Goal: Check status: Check status

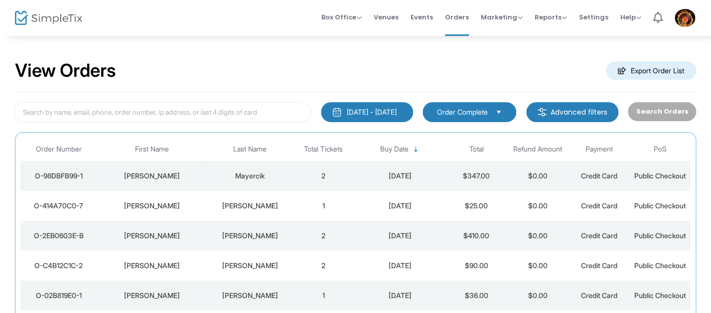
click at [305, 179] on td "2" at bounding box center [323, 176] width 61 height 30
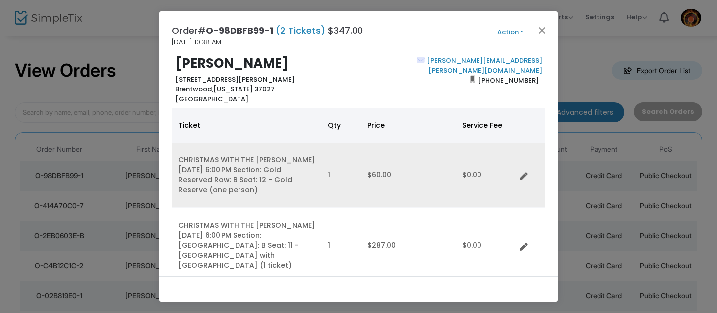
scroll to position [19, 0]
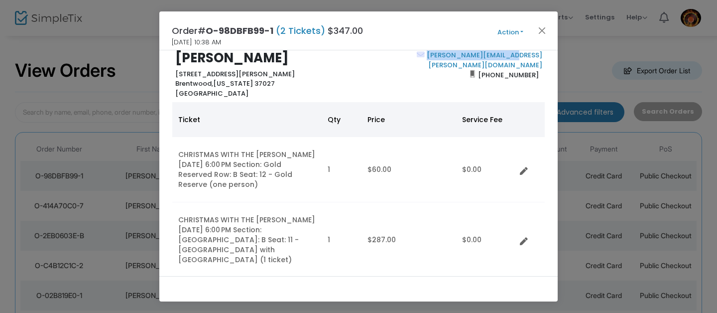
drag, startPoint x: 543, startPoint y: 56, endPoint x: 447, endPoint y: 56, distance: 96.1
click at [447, 56] on div "Sam Mayercik 2303 Cecil Court Brentwood, Tennessee 37027 United States sam.maye…" at bounding box center [358, 74] width 383 height 48
copy link "sam.mayercik@gmail.com"
click at [395, 61] on div "sam.mayercik@gmail.com (615) 509-1547" at bounding box center [452, 74] width 188 height 48
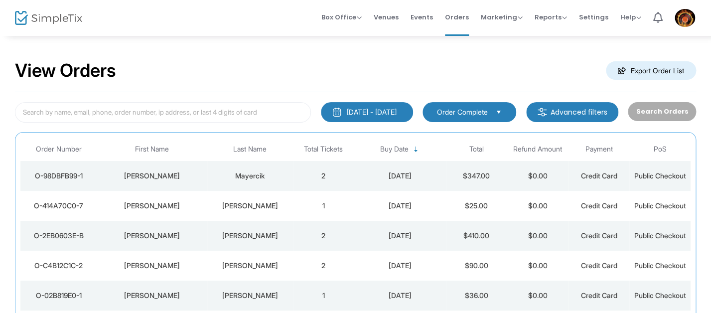
click at [401, 60] on div "View Orders Export Order List" at bounding box center [355, 71] width 681 height 42
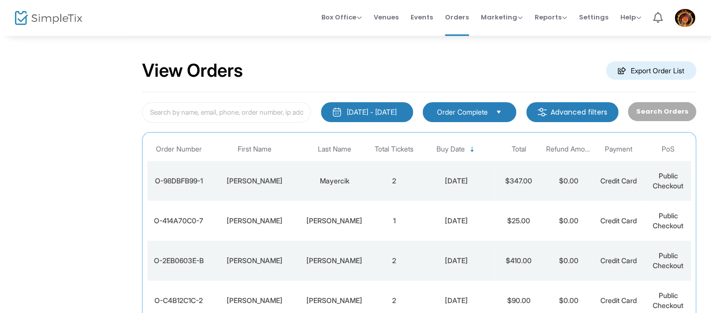
click at [326, 51] on div "View Orders Export Order List" at bounding box center [419, 71] width 554 height 42
